Goal: Information Seeking & Learning: Check status

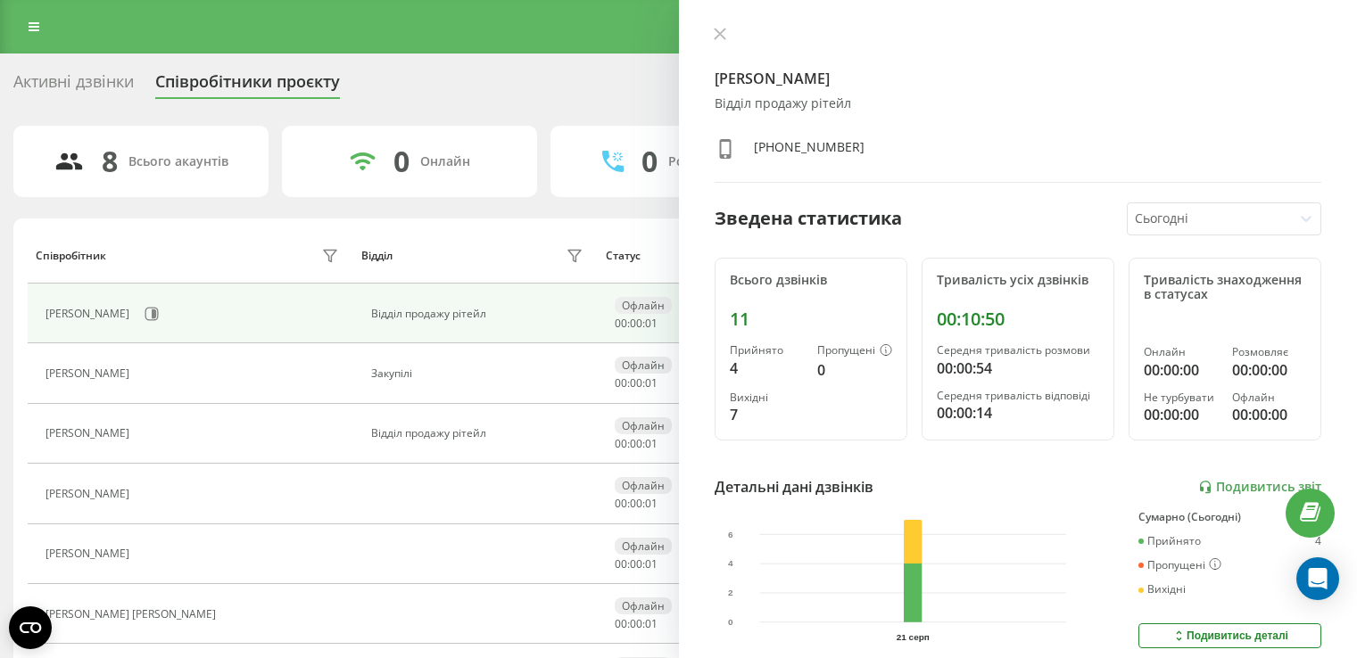
scroll to position [171, 0]
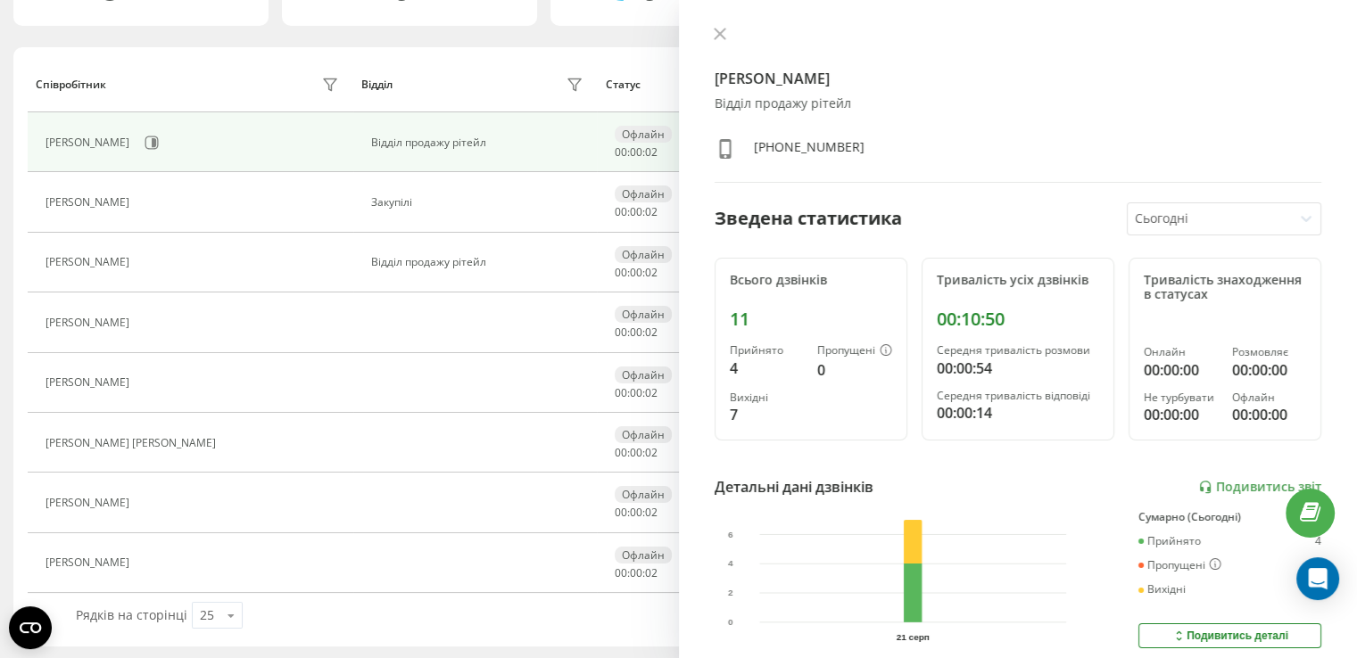
click at [1219, 215] on div at bounding box center [1210, 219] width 151 height 21
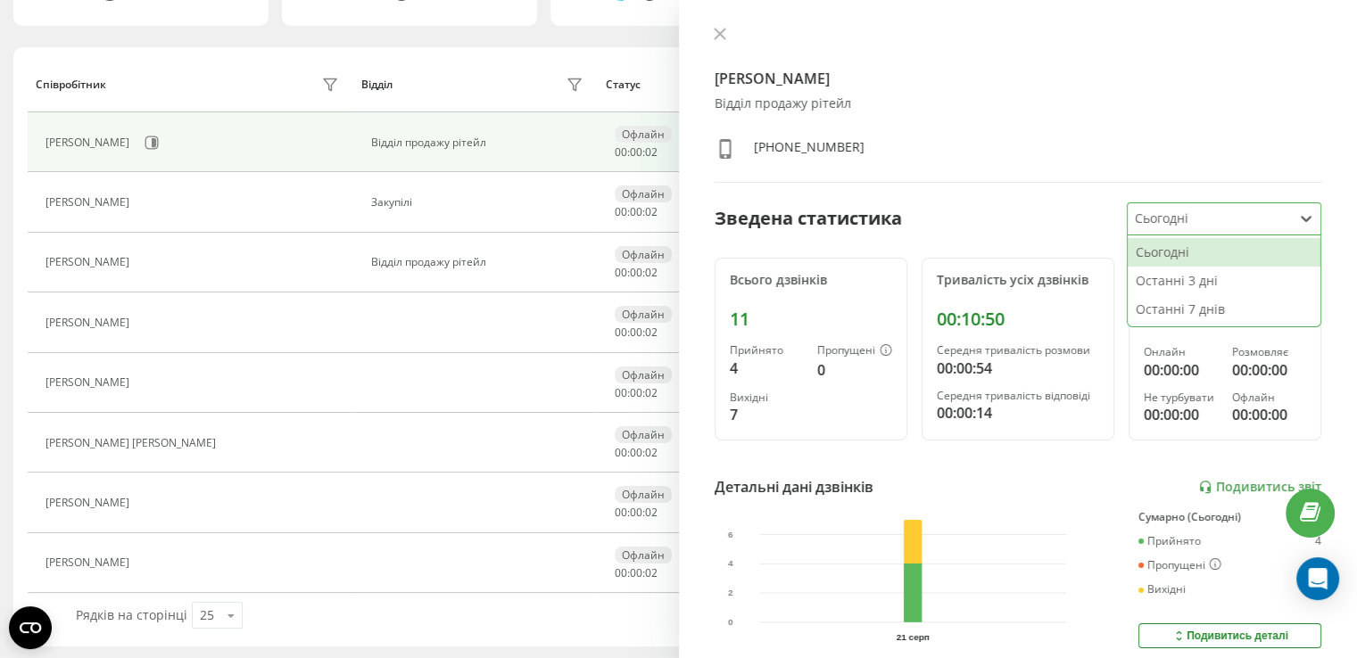
scroll to position [0, 0]
click at [1183, 306] on div "Останні 7 днів" at bounding box center [1224, 309] width 193 height 29
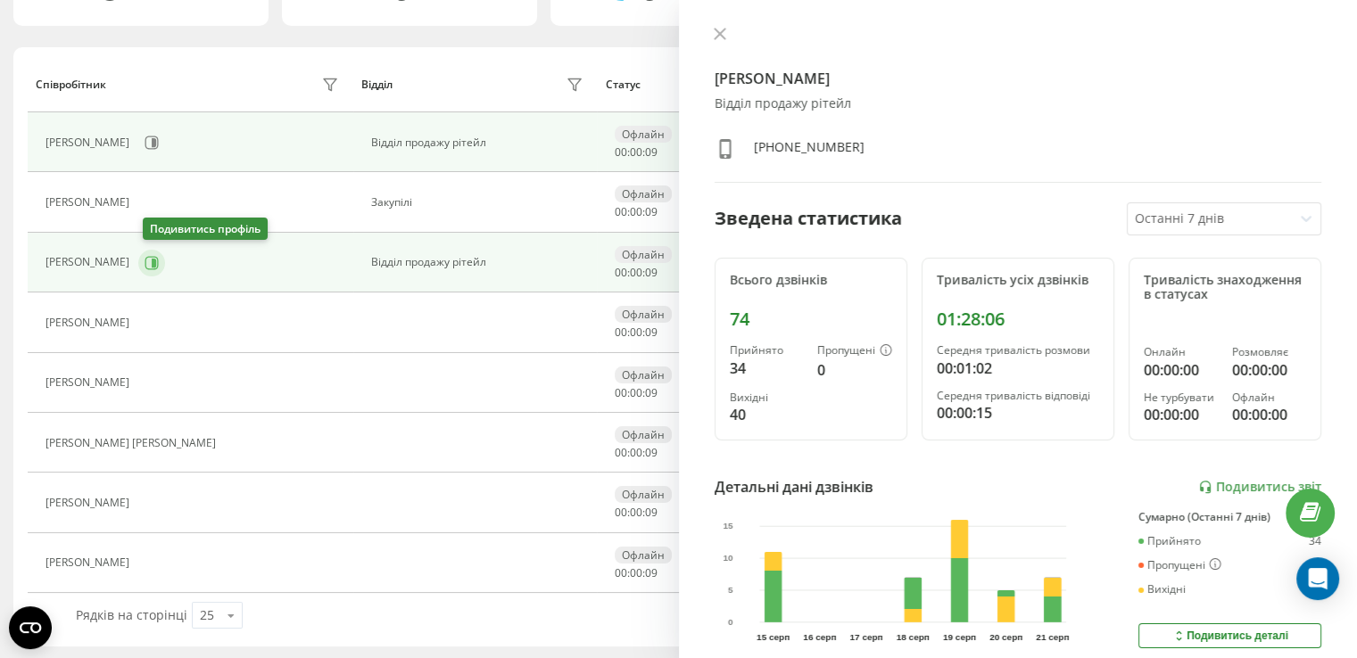
click at [154, 266] on icon at bounding box center [152, 263] width 14 height 14
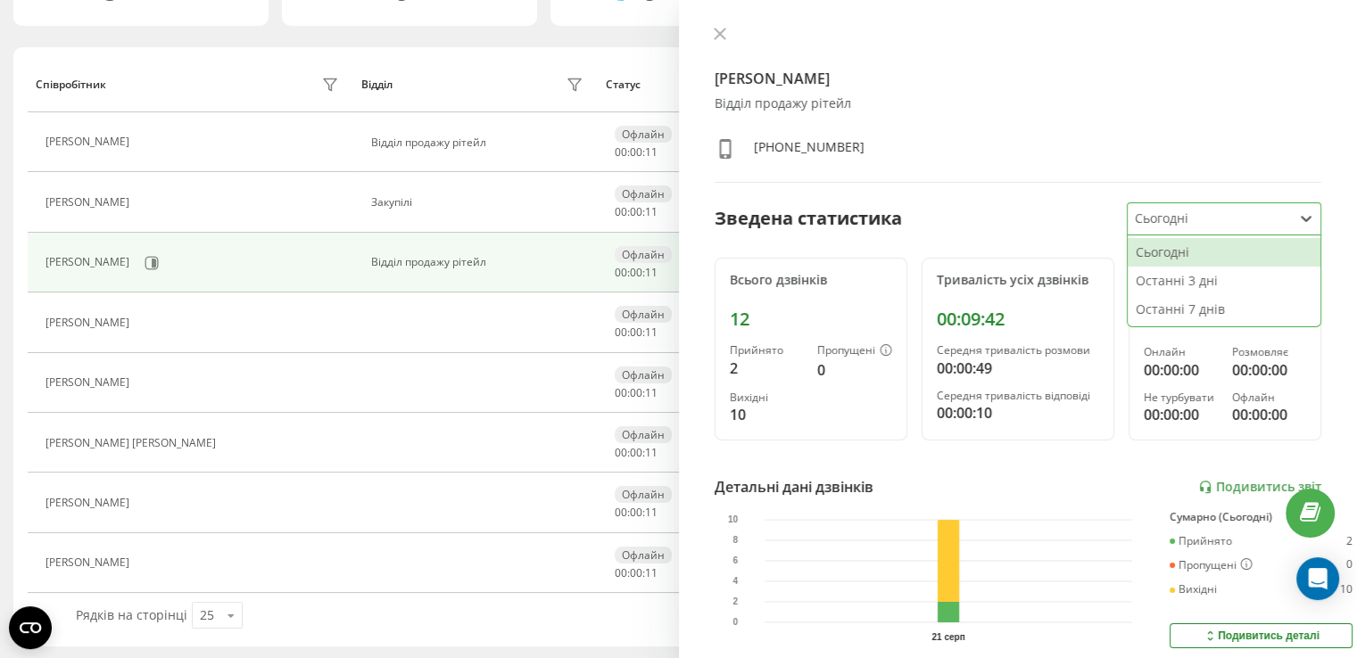
click at [1182, 226] on div at bounding box center [1210, 219] width 151 height 21
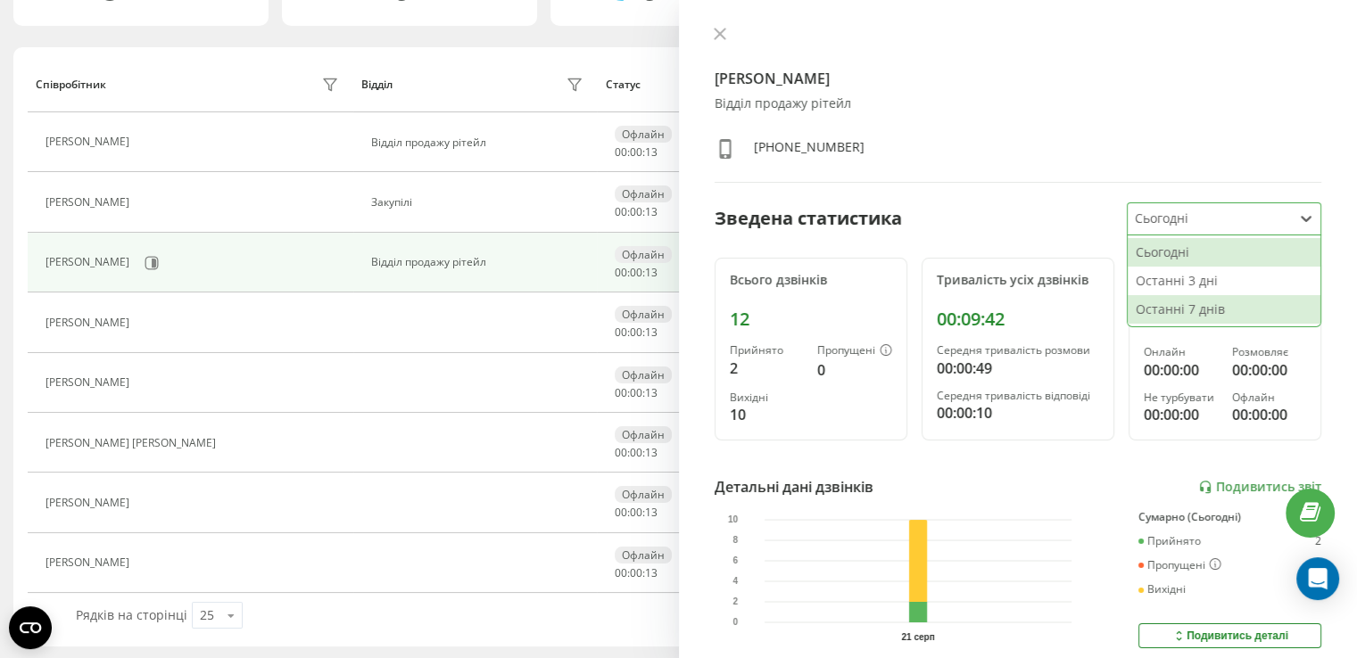
click at [1167, 304] on div "Останні 7 днів" at bounding box center [1224, 309] width 193 height 29
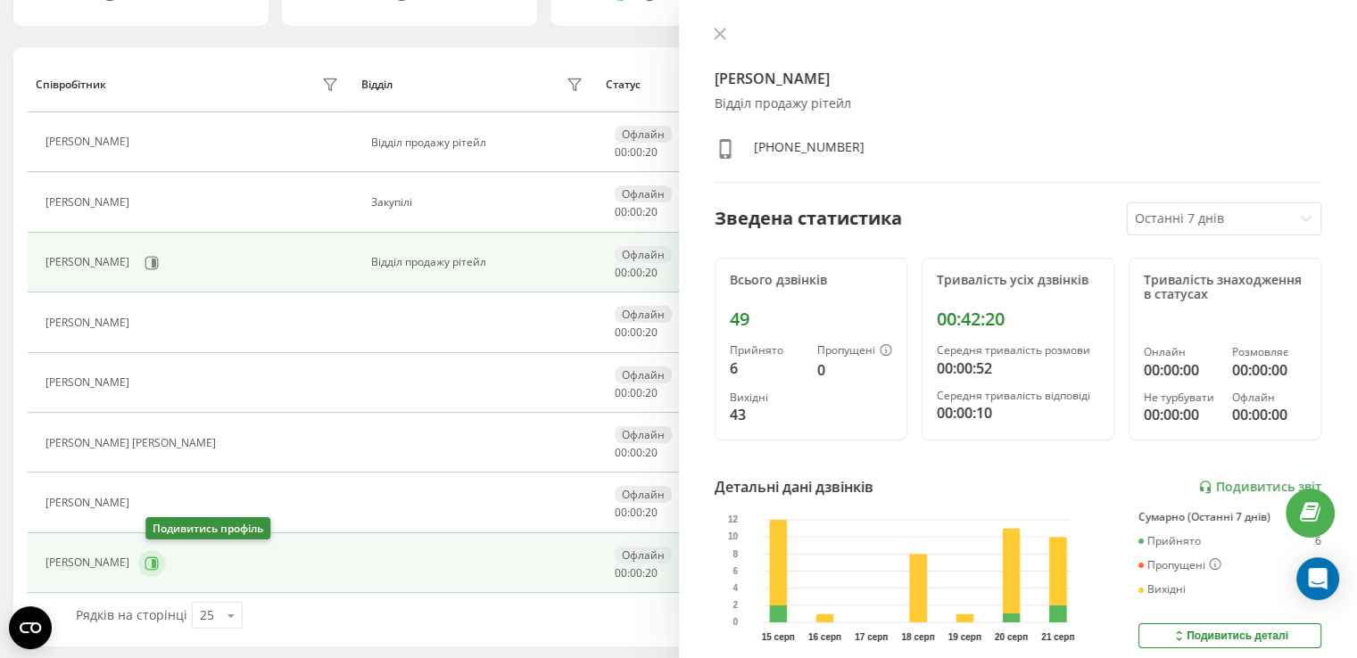
click at [158, 565] on icon at bounding box center [152, 564] width 14 height 14
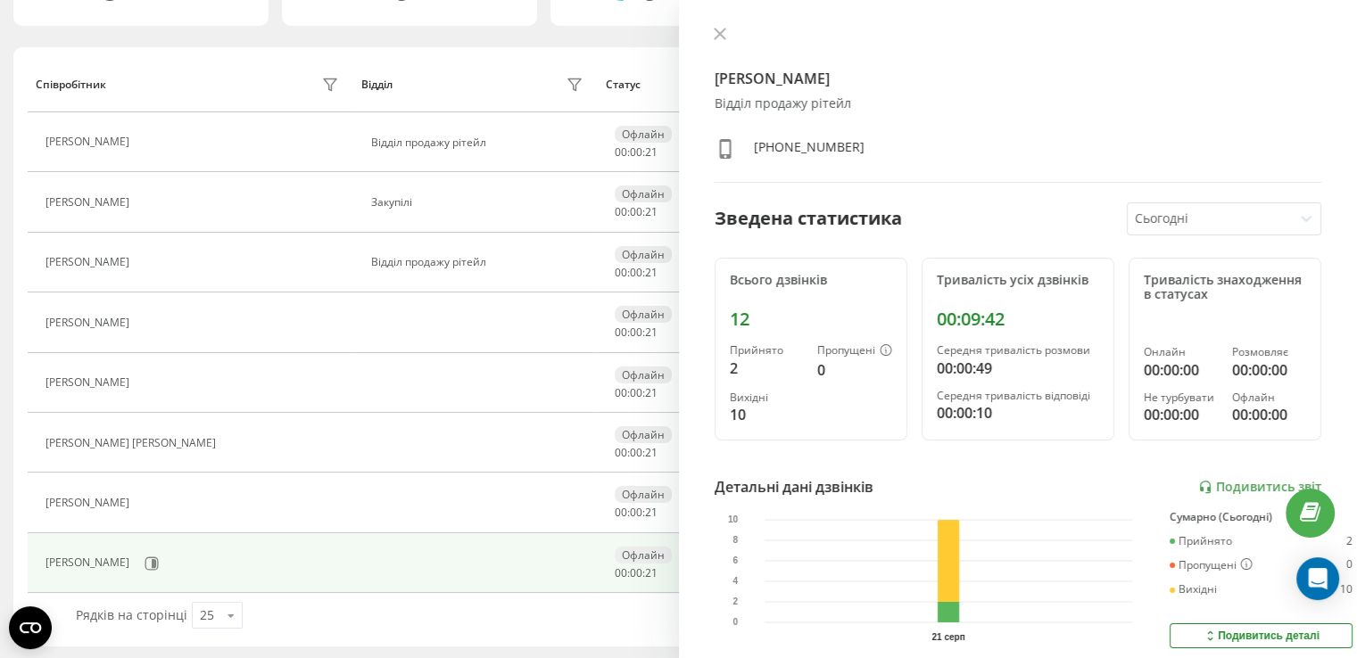
click at [1244, 203] on div "Сьогодні" at bounding box center [1210, 218] width 164 height 31
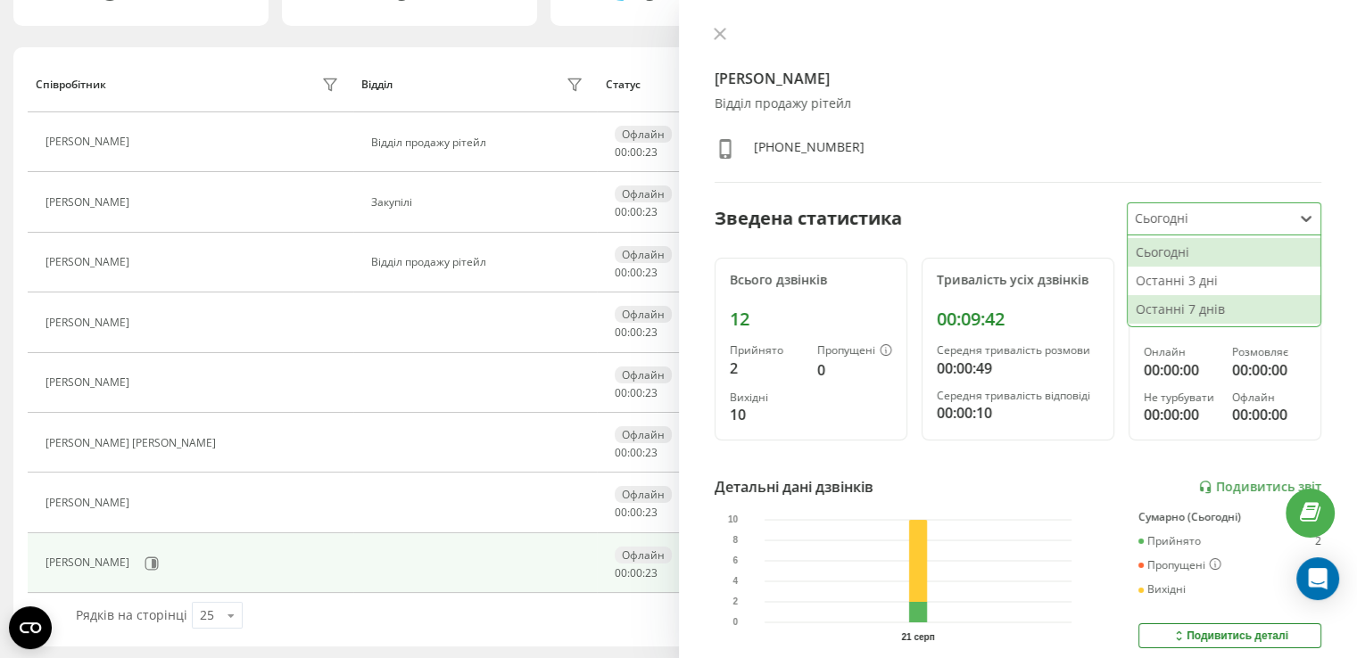
click at [1174, 311] on div "Останні 7 днів" at bounding box center [1224, 309] width 193 height 29
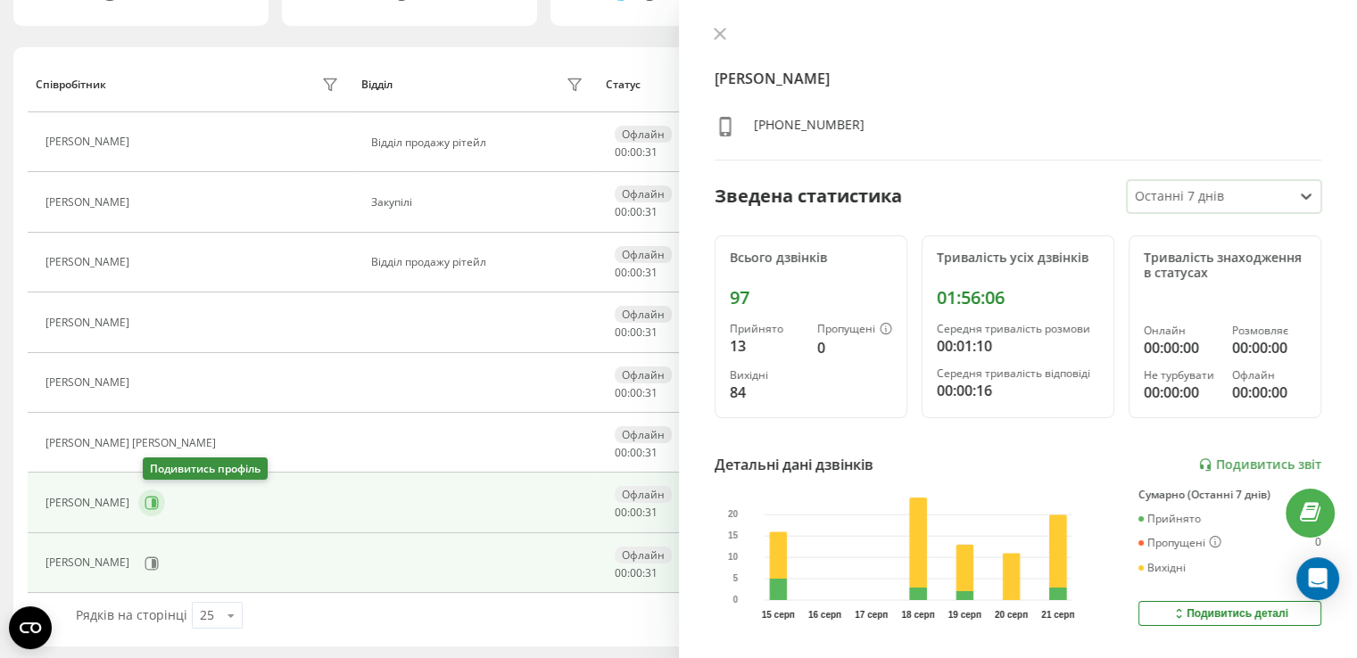
click at [159, 503] on icon at bounding box center [152, 503] width 14 height 14
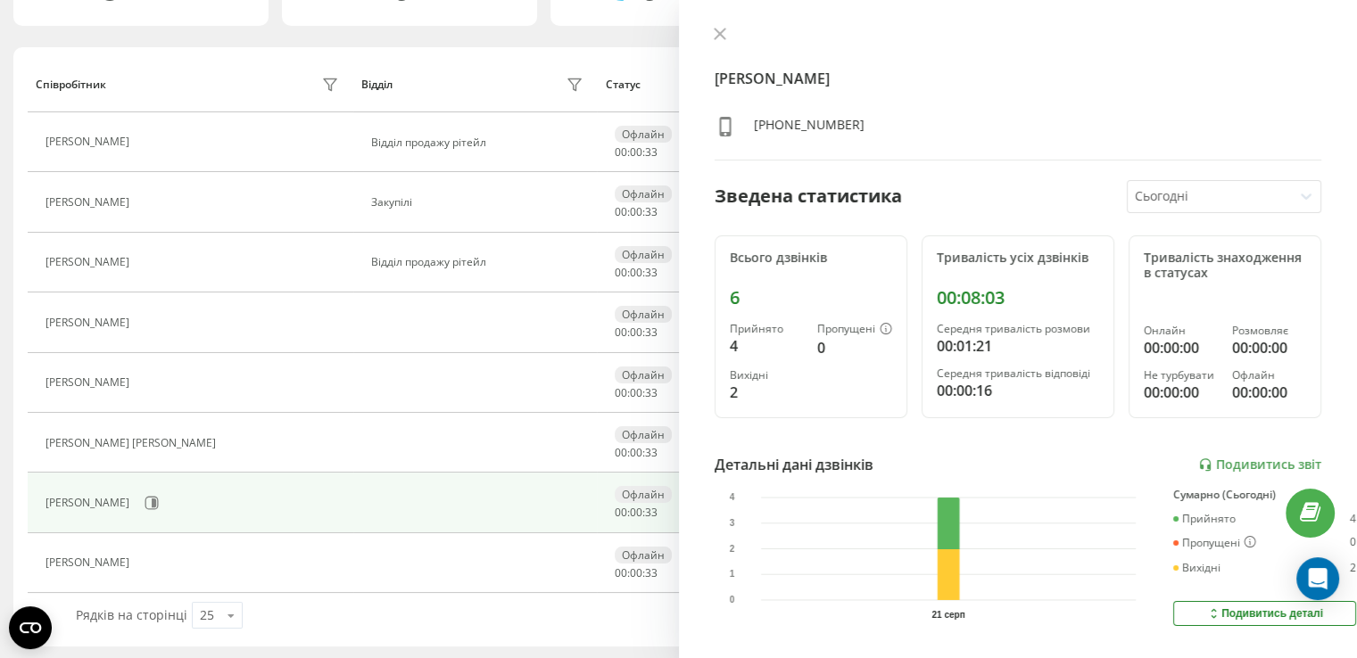
click at [1225, 186] on div at bounding box center [1210, 196] width 151 height 21
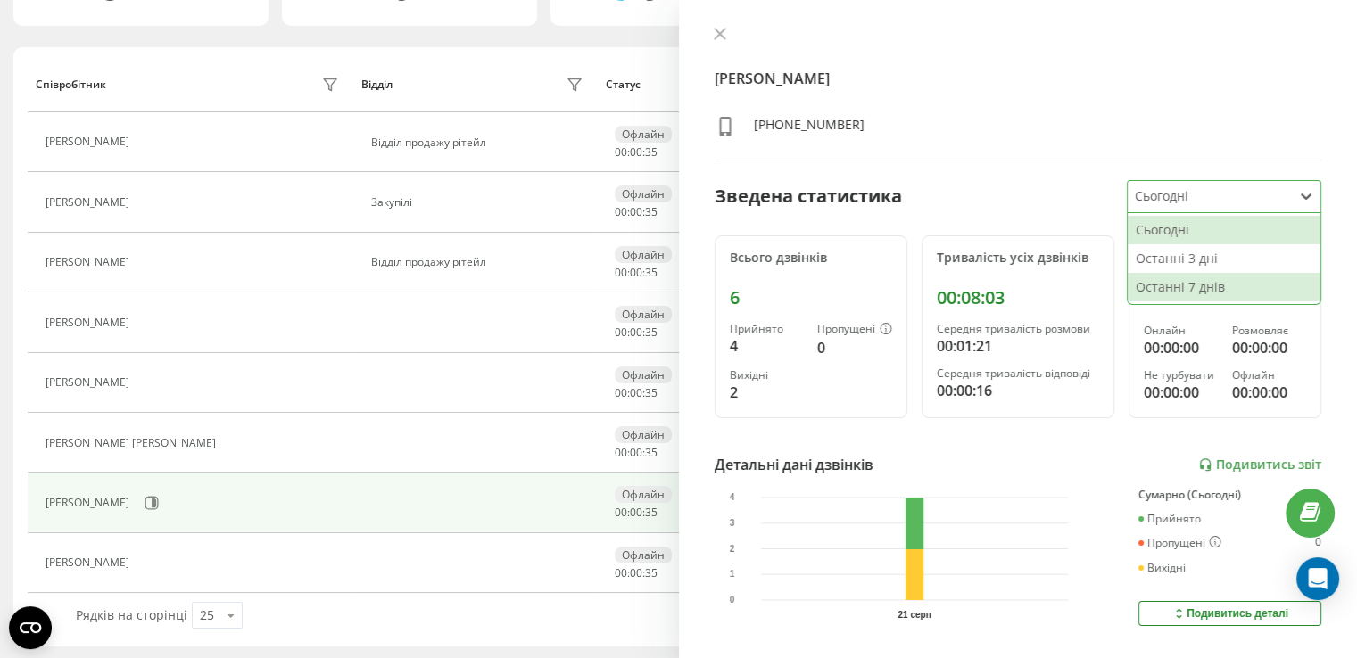
click at [1179, 281] on div "Останні 7 днів" at bounding box center [1224, 287] width 193 height 29
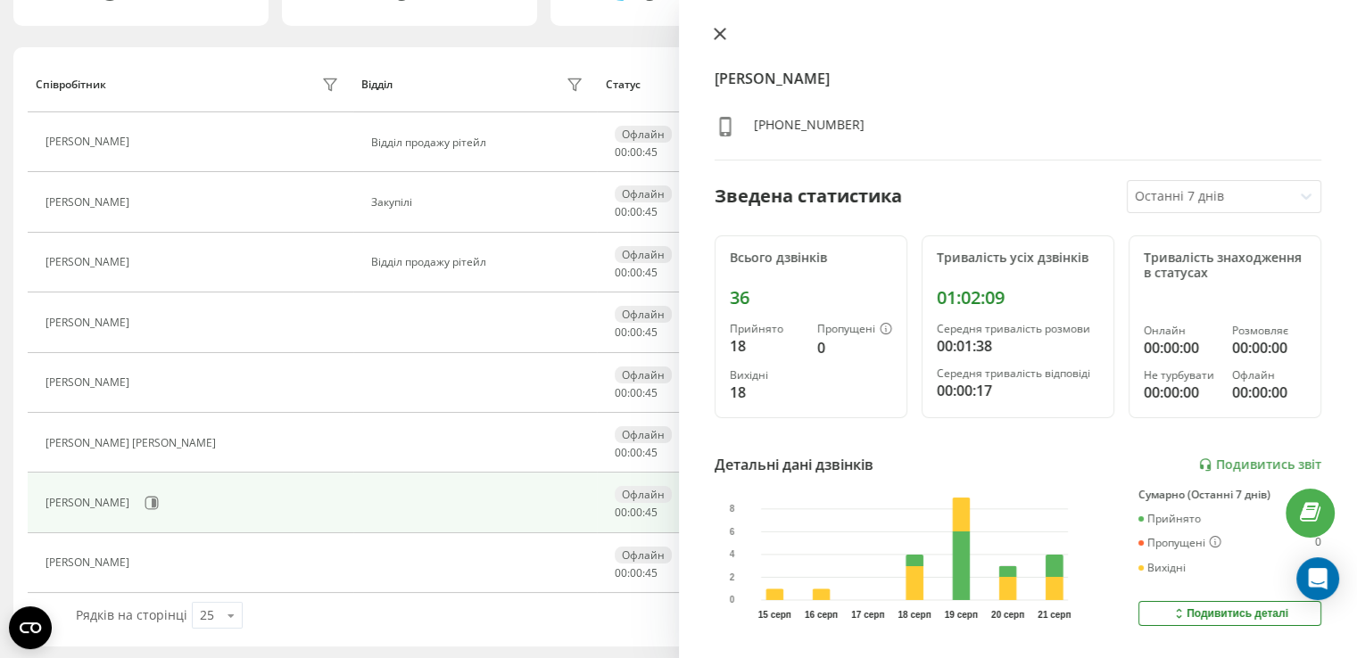
click at [714, 29] on icon at bounding box center [720, 34] width 12 height 12
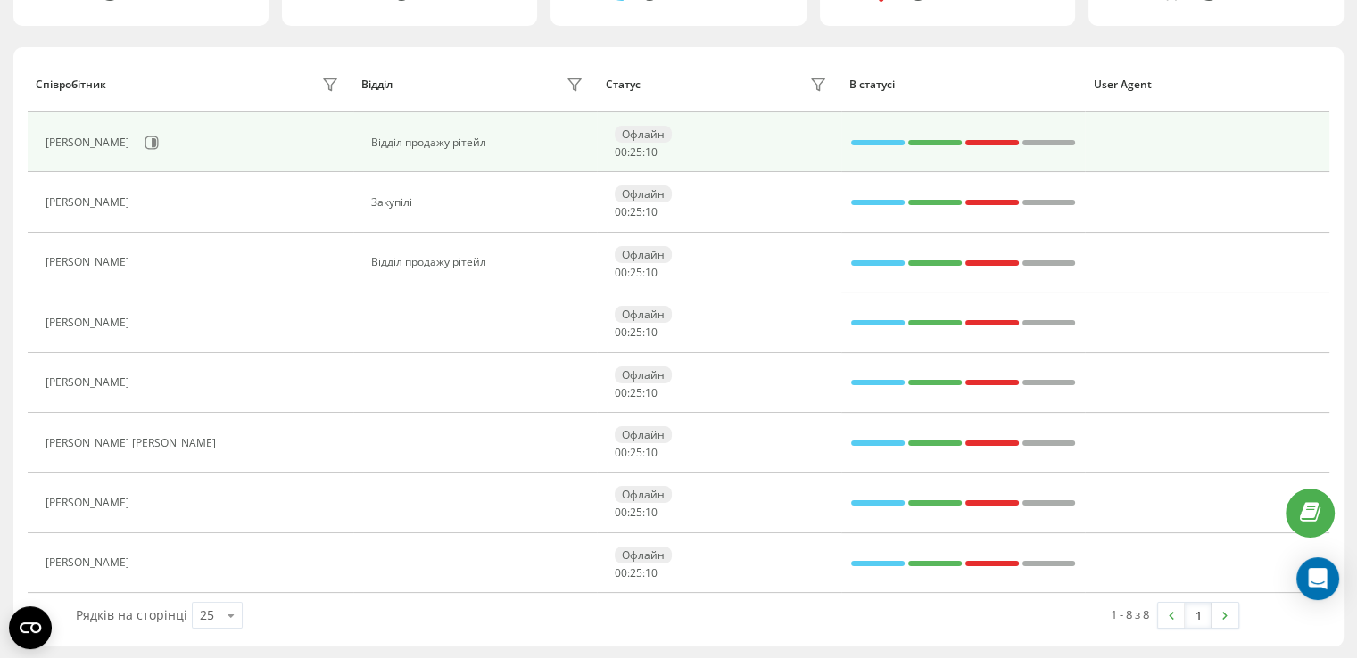
click at [678, 168] on td "Офлайн 00 : 25 : 10" at bounding box center [719, 142] width 244 height 60
click at [443, 144] on div "Відділ продажу рітейл" at bounding box center [479, 143] width 217 height 12
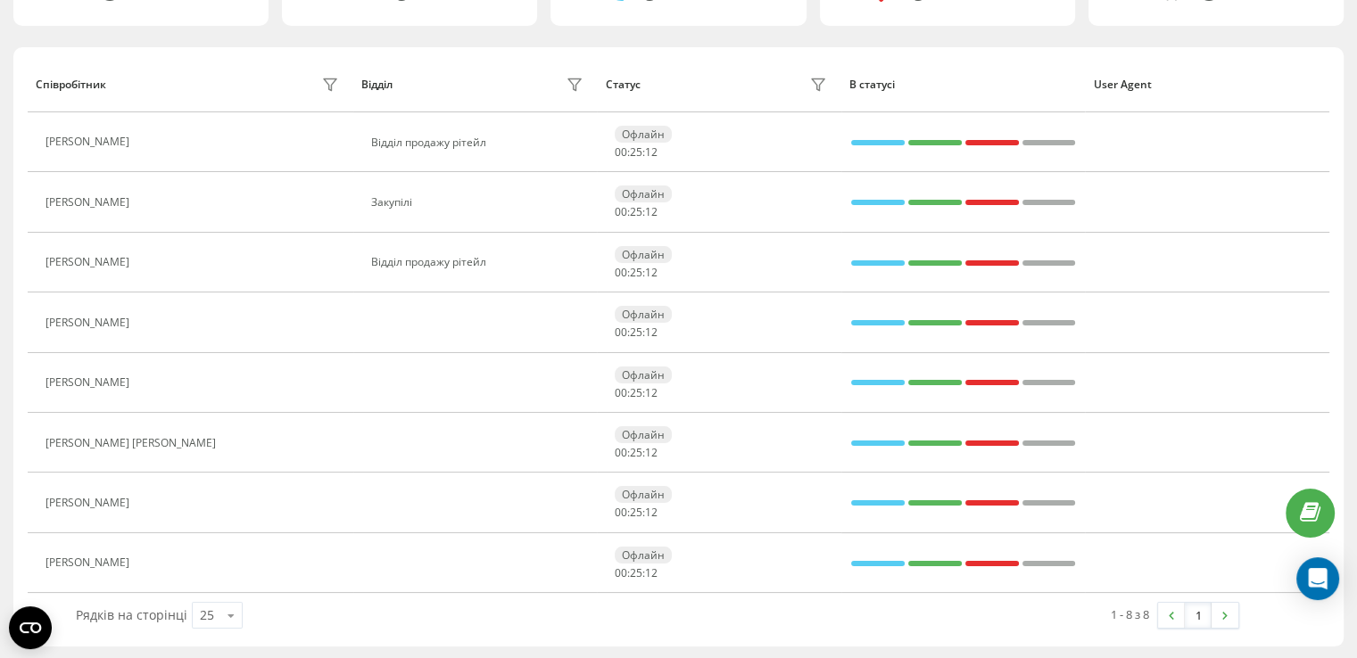
click at [389, 84] on div "Відділ" at bounding box center [376, 85] width 31 height 12
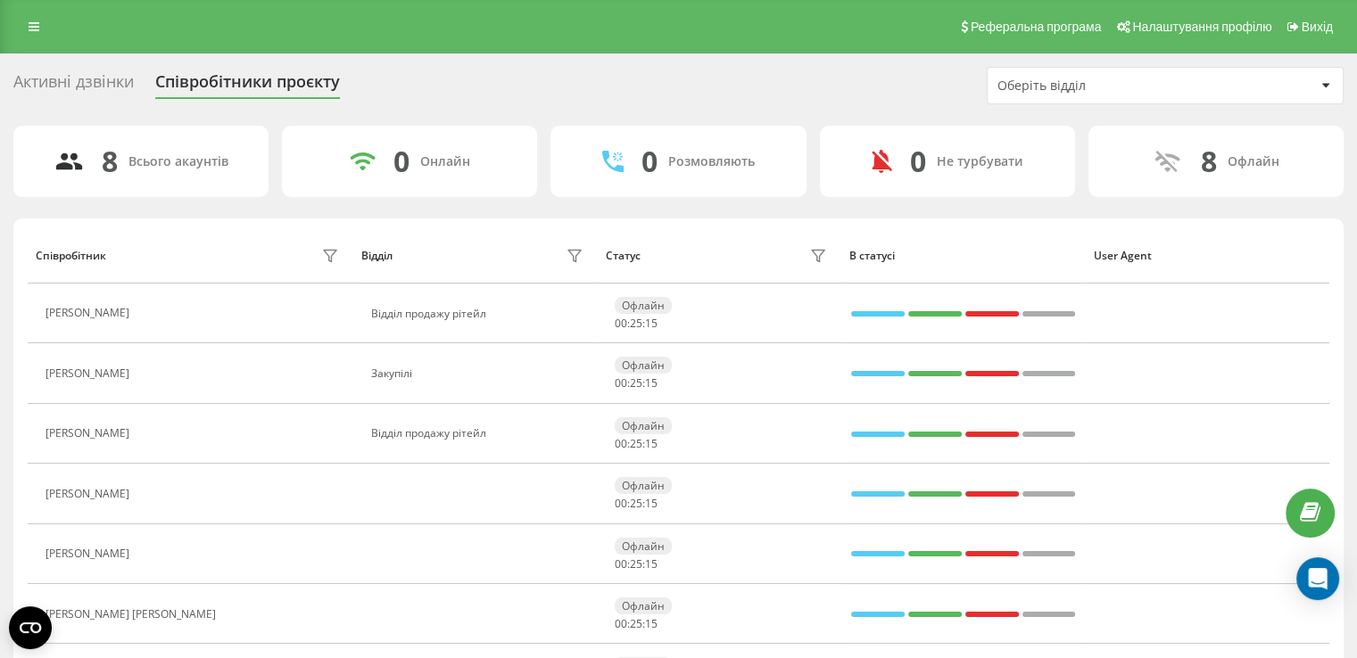
click at [1127, 87] on div "Оберіть відділ" at bounding box center [1103, 86] width 213 height 15
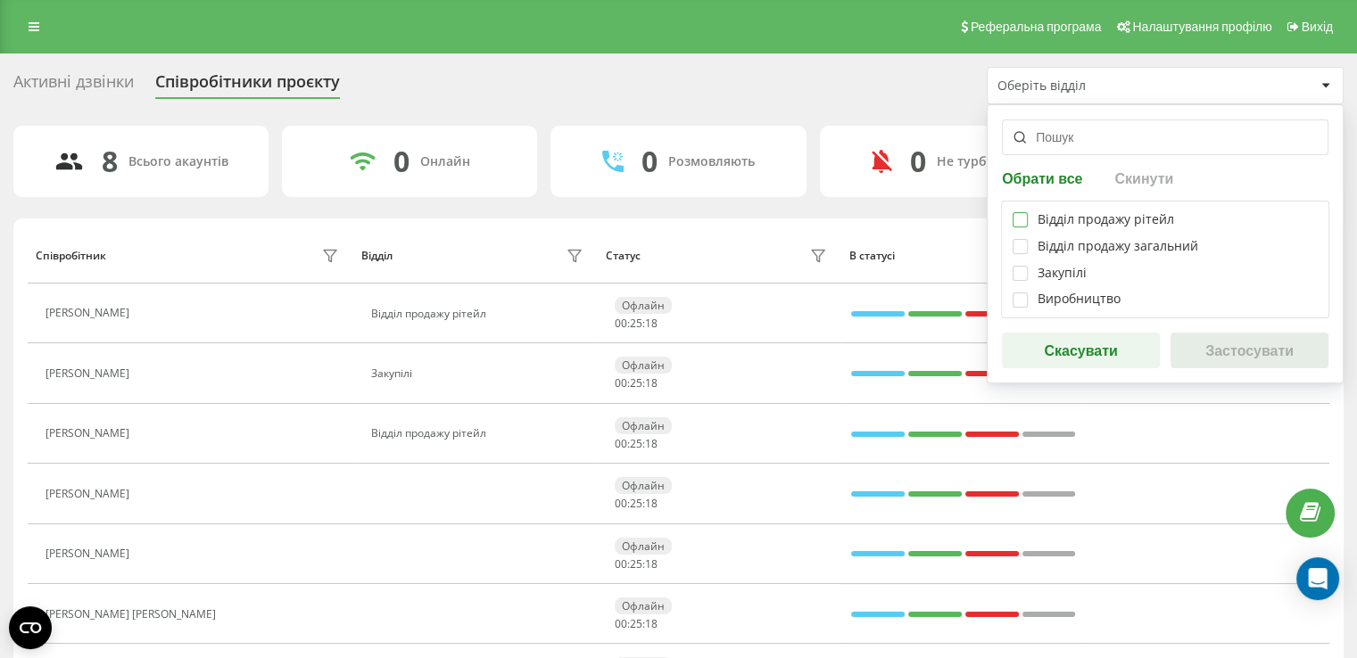
click at [1023, 212] on label at bounding box center [1020, 212] width 15 height 0
checkbox input "true"
click at [1223, 336] on button "Застосувати" at bounding box center [1250, 351] width 158 height 36
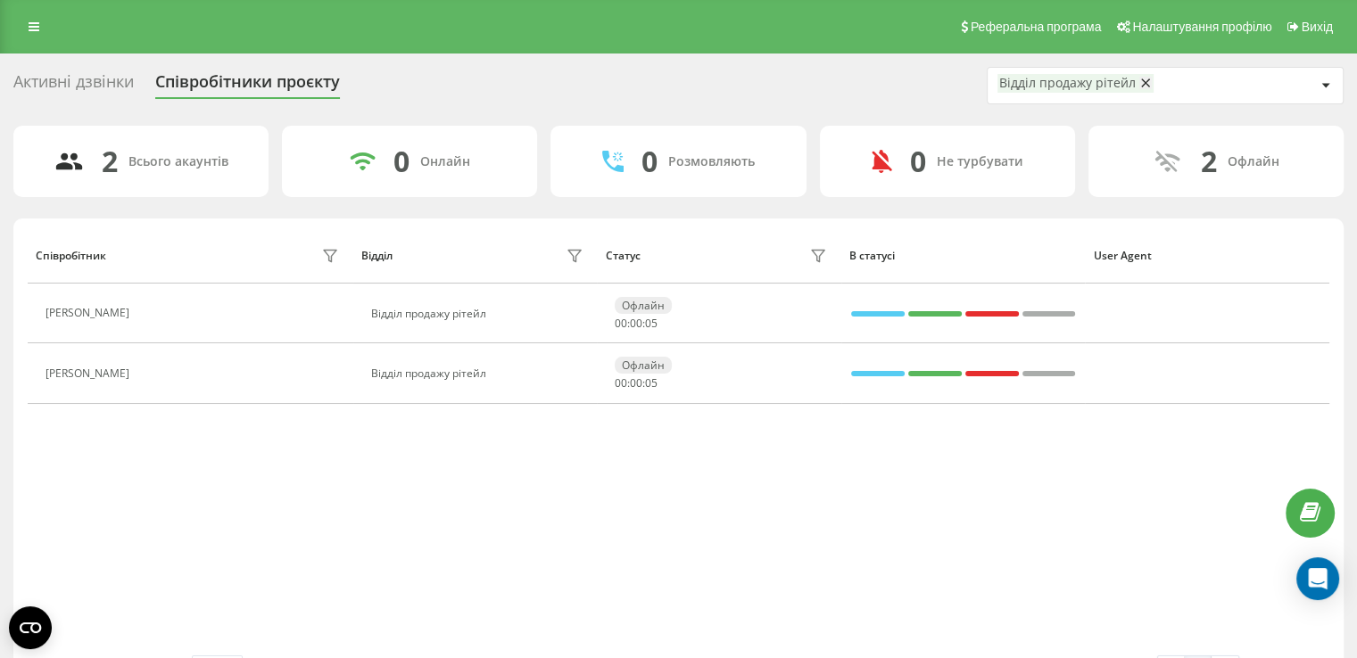
click at [125, 87] on div "Активні дзвінки" at bounding box center [73, 86] width 120 height 28
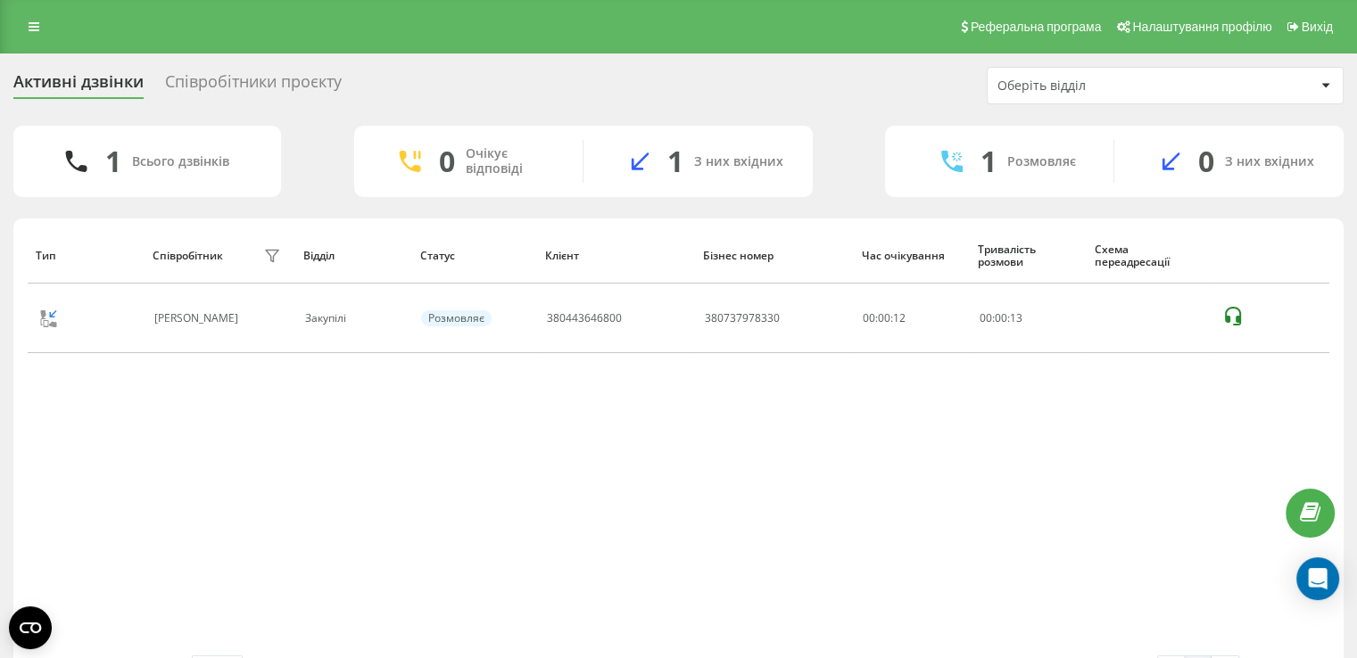
click at [216, 88] on div "Співробітники проєкту" at bounding box center [253, 86] width 177 height 28
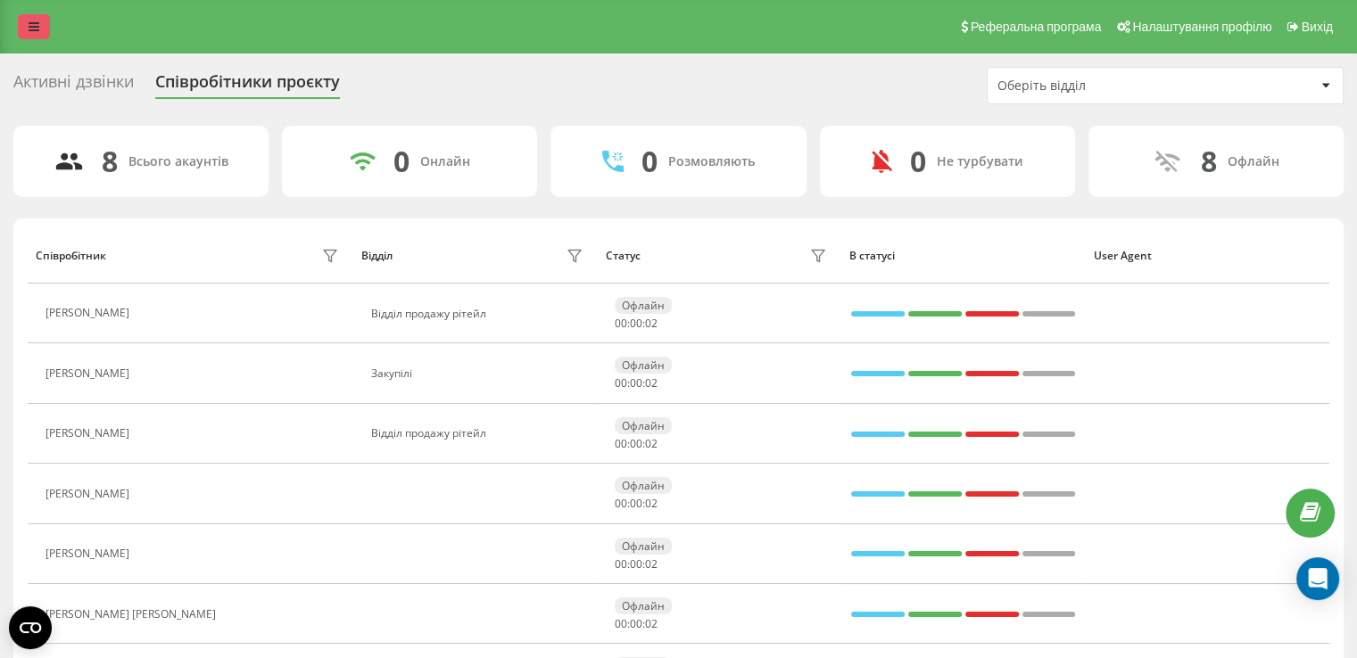
click at [29, 29] on icon at bounding box center [34, 27] width 11 height 12
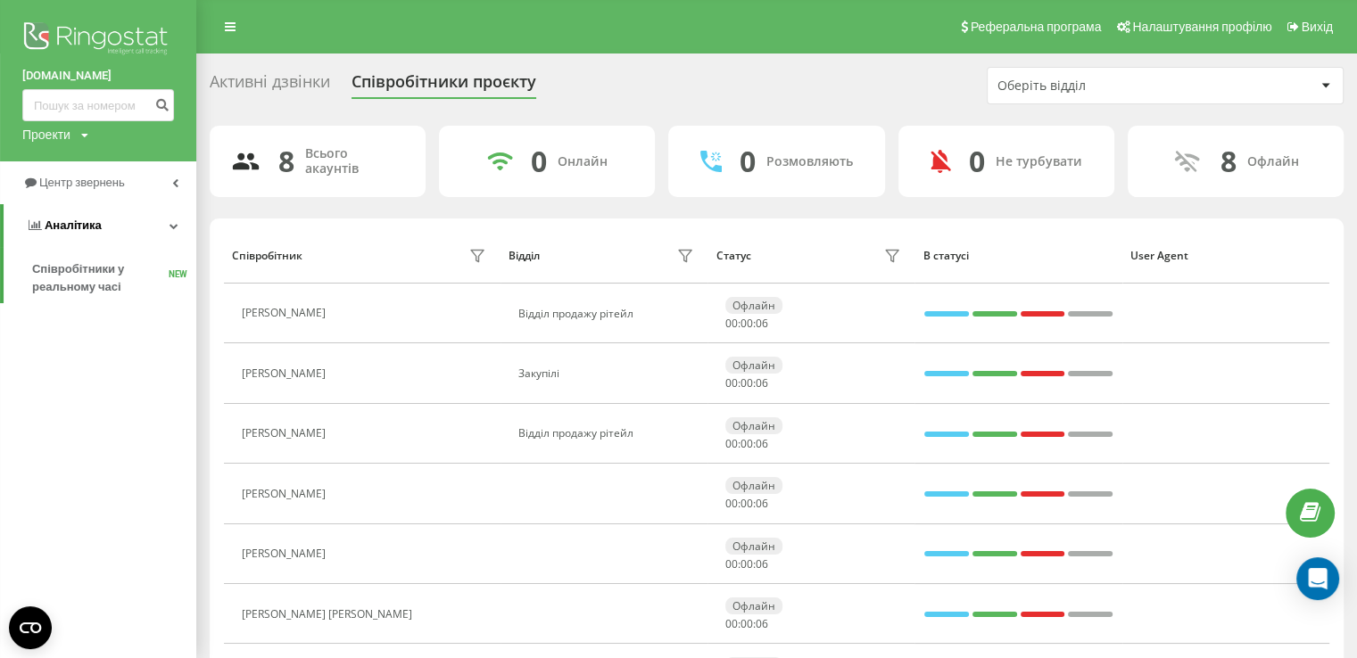
click at [170, 222] on icon at bounding box center [174, 225] width 9 height 9
click at [173, 226] on icon at bounding box center [175, 225] width 6 height 9
click at [120, 276] on span "Співробітники у реальному часі" at bounding box center [100, 279] width 137 height 36
